Goal: Information Seeking & Learning: Find contact information

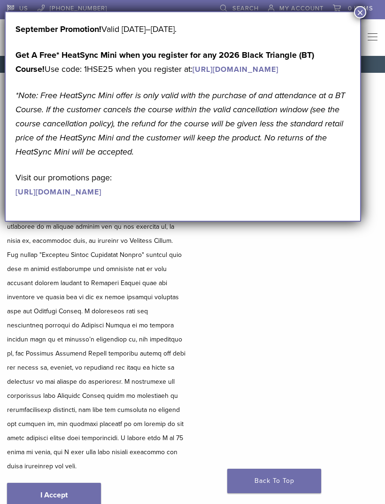
click at [357, 10] on button "×" at bounding box center [360, 12] width 12 height 12
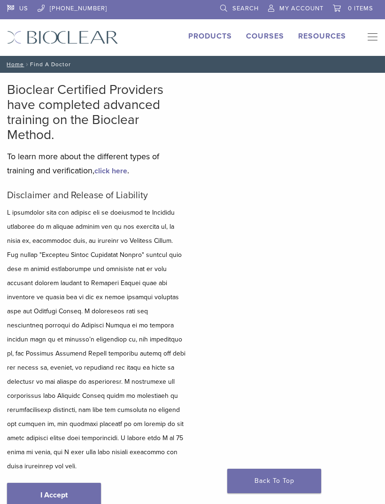
click at [65, 483] on link "I Accept" at bounding box center [54, 495] width 94 height 24
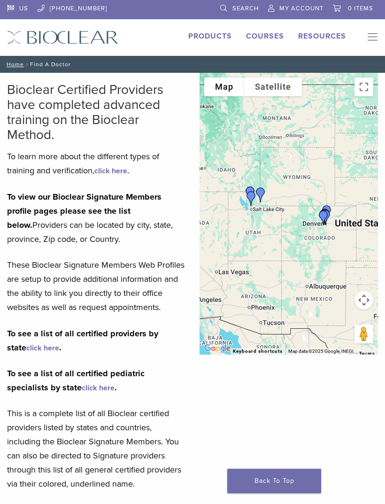
click at [31, 353] on link "click here" at bounding box center [42, 347] width 33 height 9
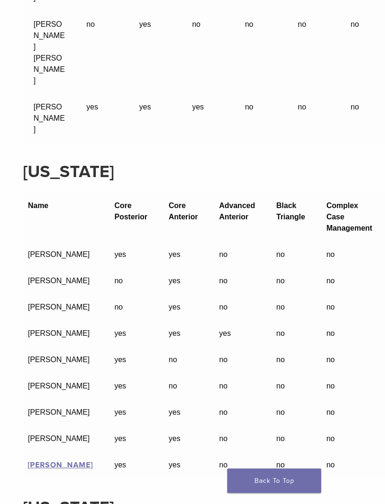
scroll to position [24615, 0]
click at [39, 460] on link "[PERSON_NAME]" at bounding box center [60, 464] width 65 height 9
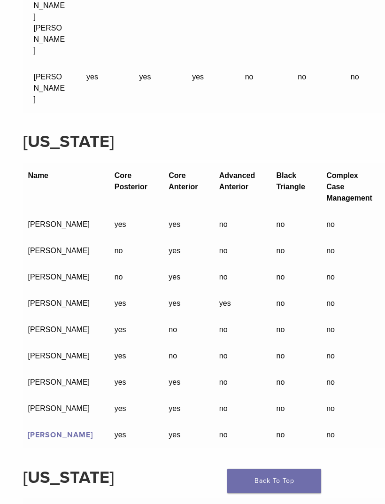
scroll to position [24646, 0]
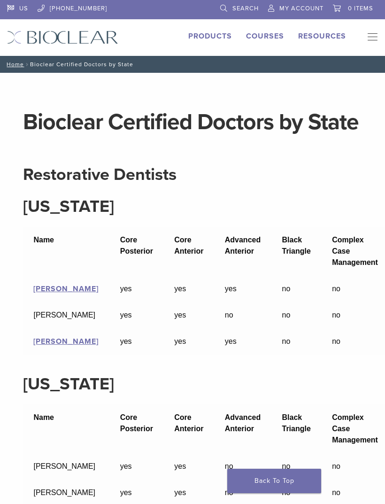
scroll to position [24646, 0]
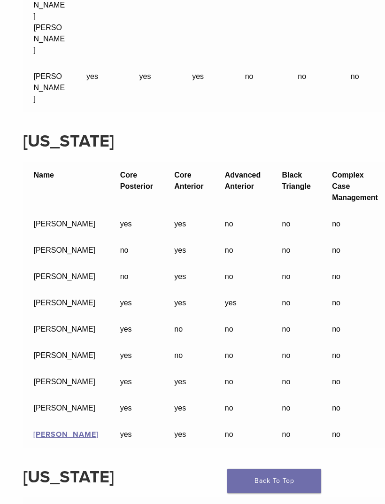
click at [52, 342] on td "[PERSON_NAME]" at bounding box center [66, 355] width 86 height 26
click at [54, 342] on td "[PERSON_NAME]" at bounding box center [66, 355] width 86 height 26
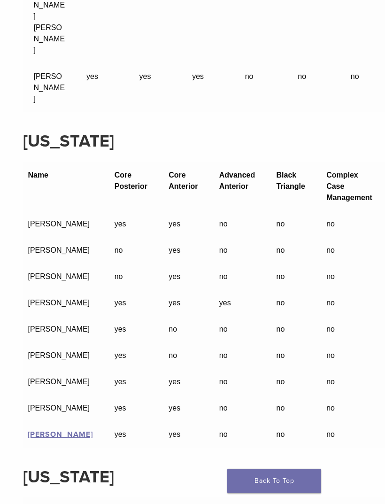
scroll to position [0, 6]
click at [44, 237] on td "Tyson Bishop" at bounding box center [60, 250] width 86 height 26
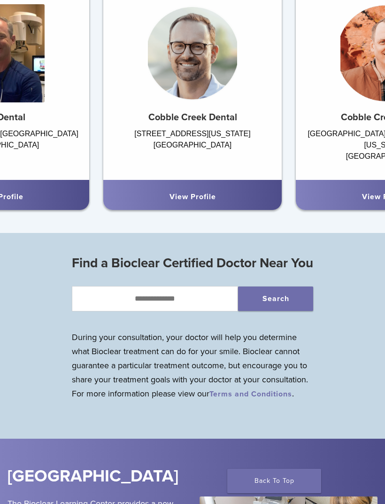
scroll to position [640, 0]
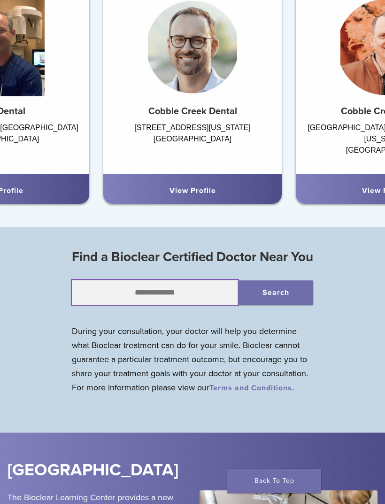
click at [195, 305] on input "text" at bounding box center [155, 292] width 167 height 25
type input "*****"
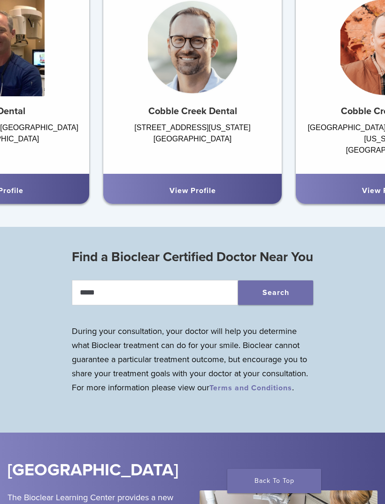
click at [280, 305] on button "Search" at bounding box center [275, 292] width 75 height 24
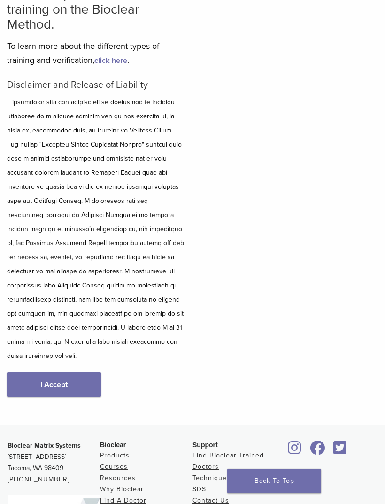
click at [75, 375] on link "I Accept" at bounding box center [54, 384] width 94 height 24
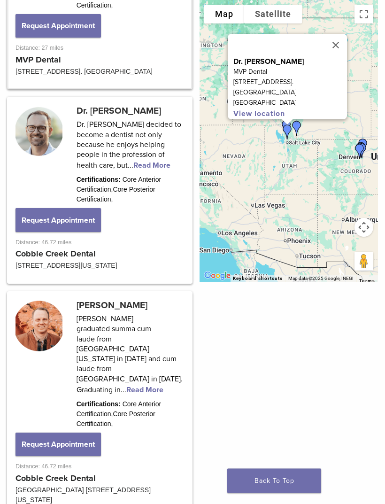
scroll to position [818, 0]
